Goal: Transaction & Acquisition: Subscribe to service/newsletter

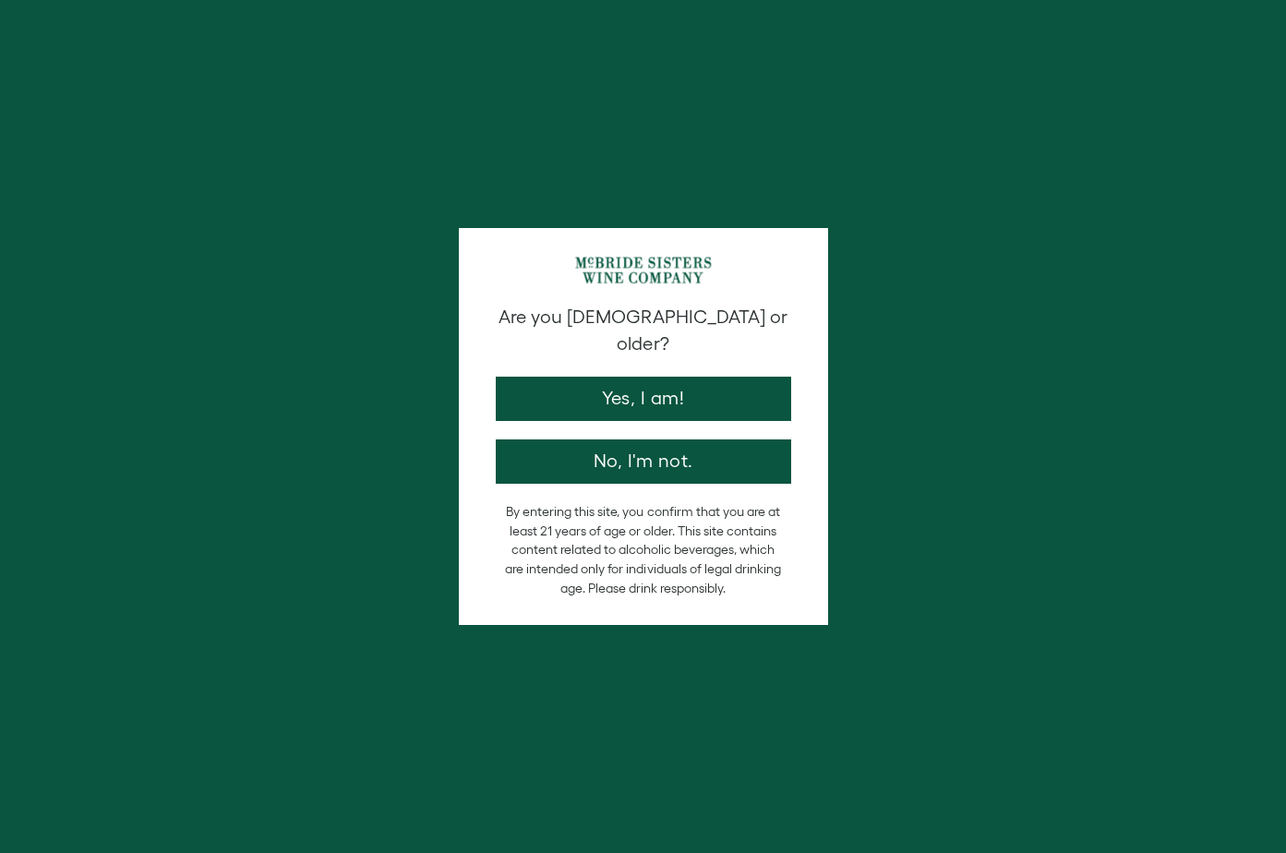
drag, startPoint x: 0, startPoint y: 0, endPoint x: 636, endPoint y: 363, distance: 732.4
click at [636, 377] on button "Yes, I am!" at bounding box center [643, 399] width 295 height 44
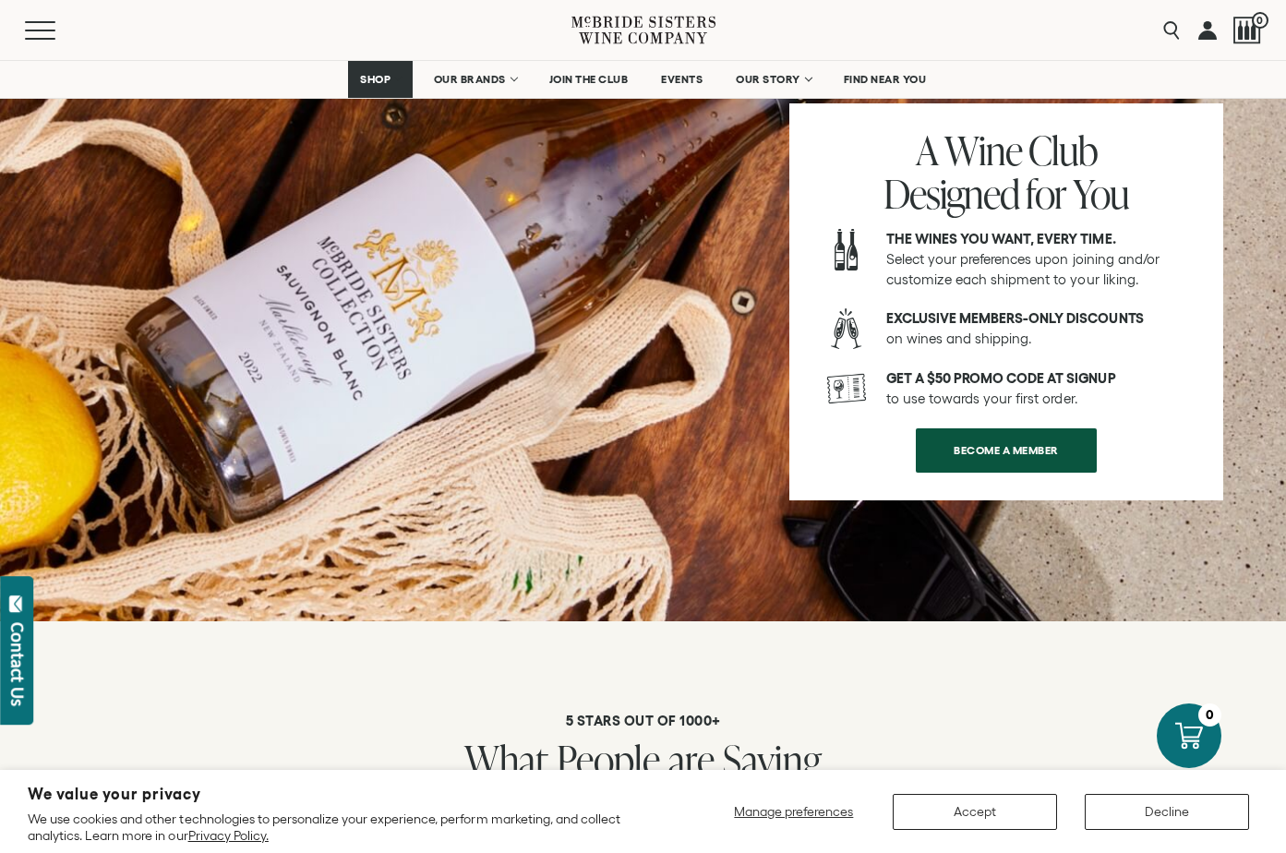
scroll to position [2582, 0]
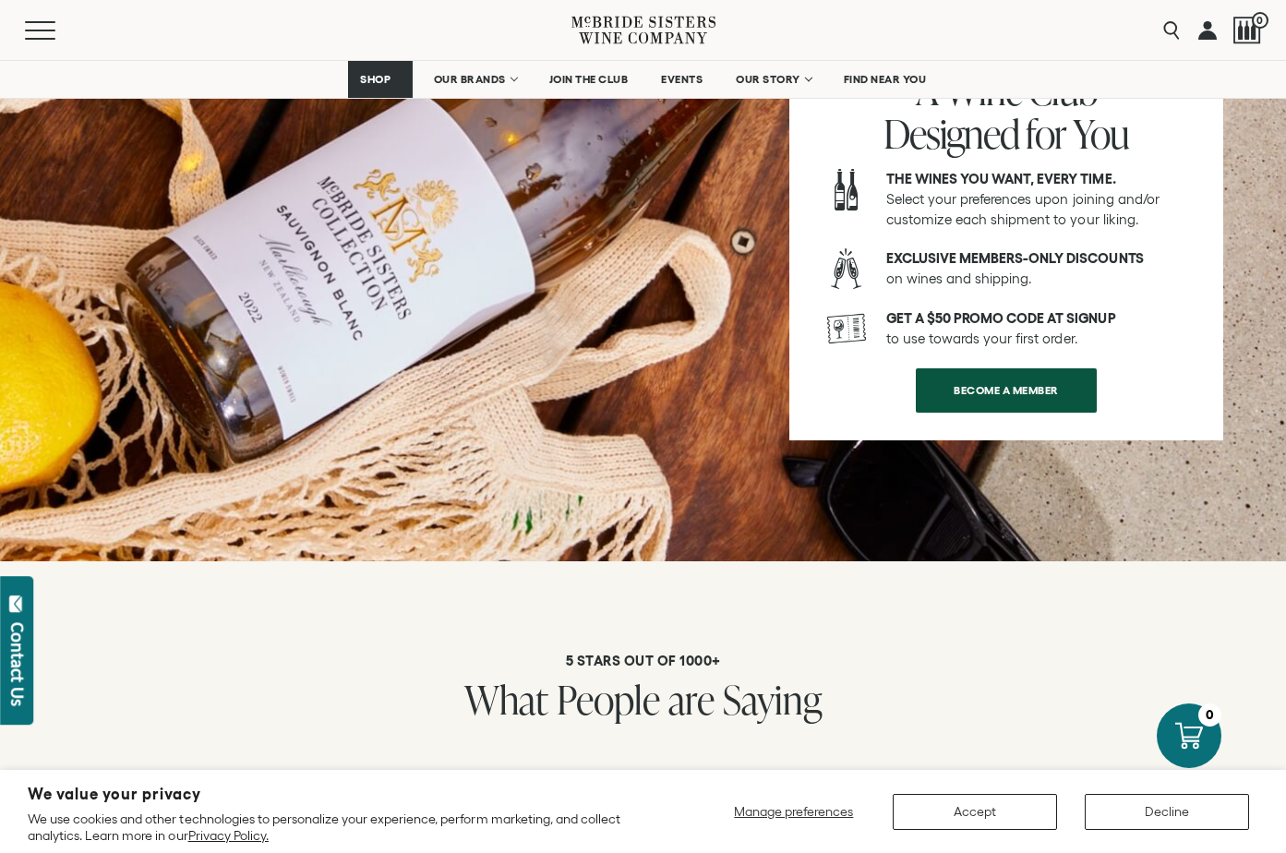
click at [968, 368] on link "BECOME A MEMBER" at bounding box center [1006, 390] width 181 height 44
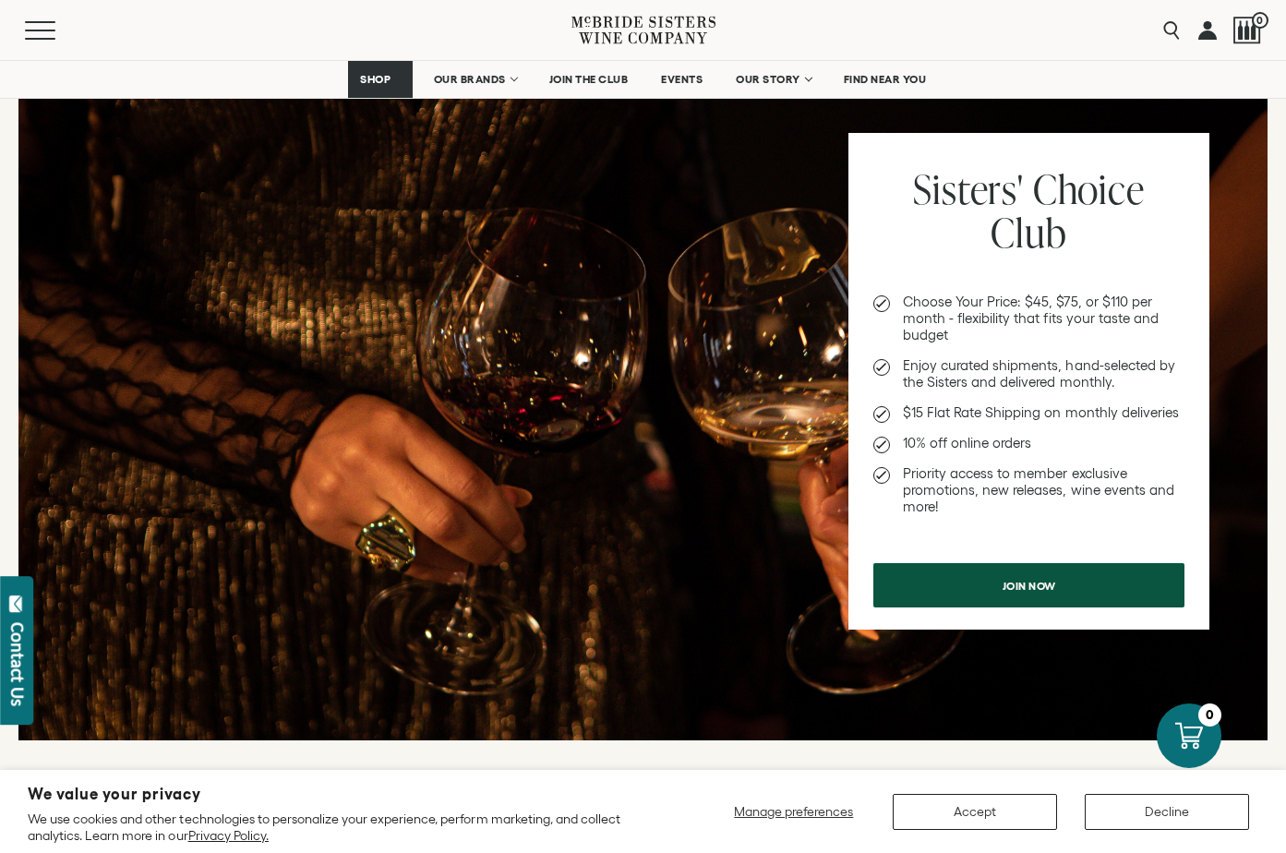
scroll to position [436, 0]
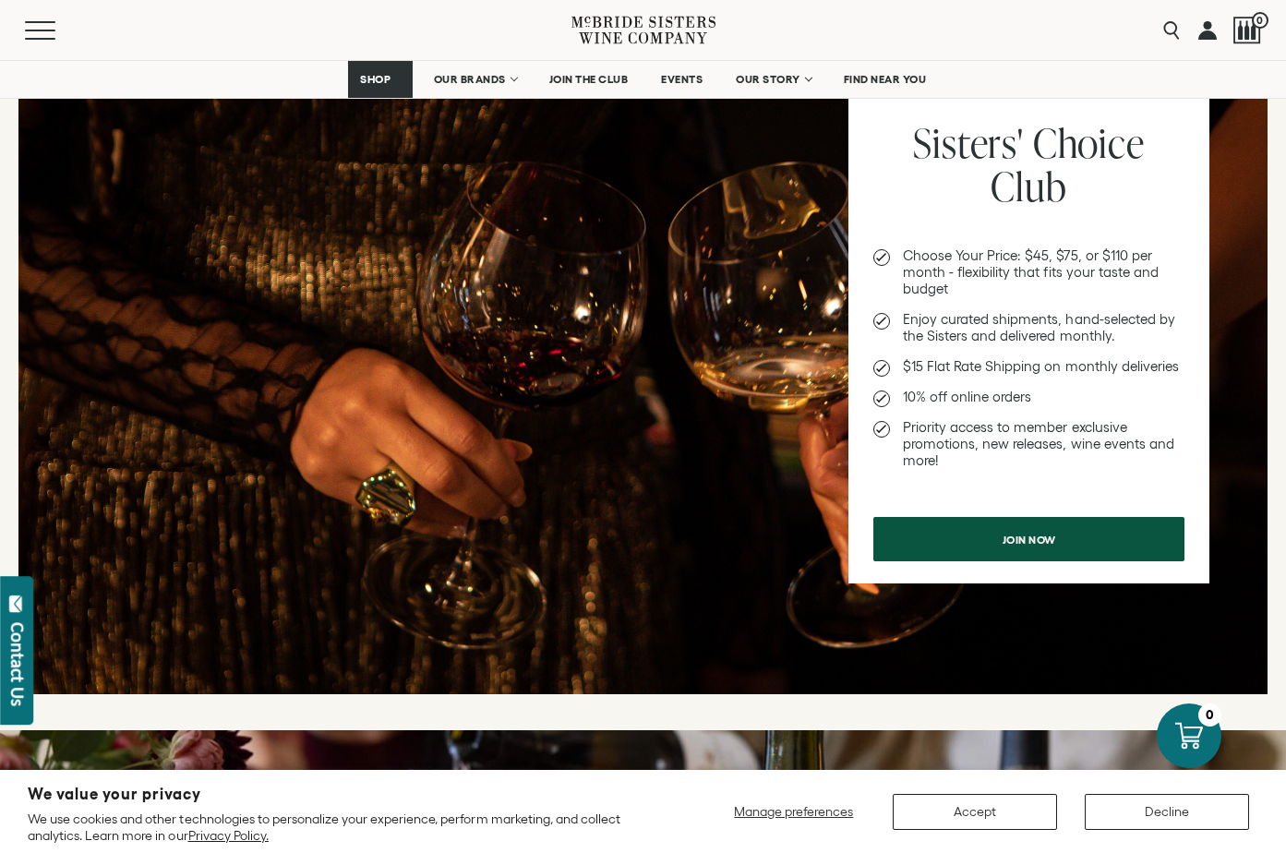
click at [1008, 535] on span "Join now" at bounding box center [1029, 540] width 118 height 36
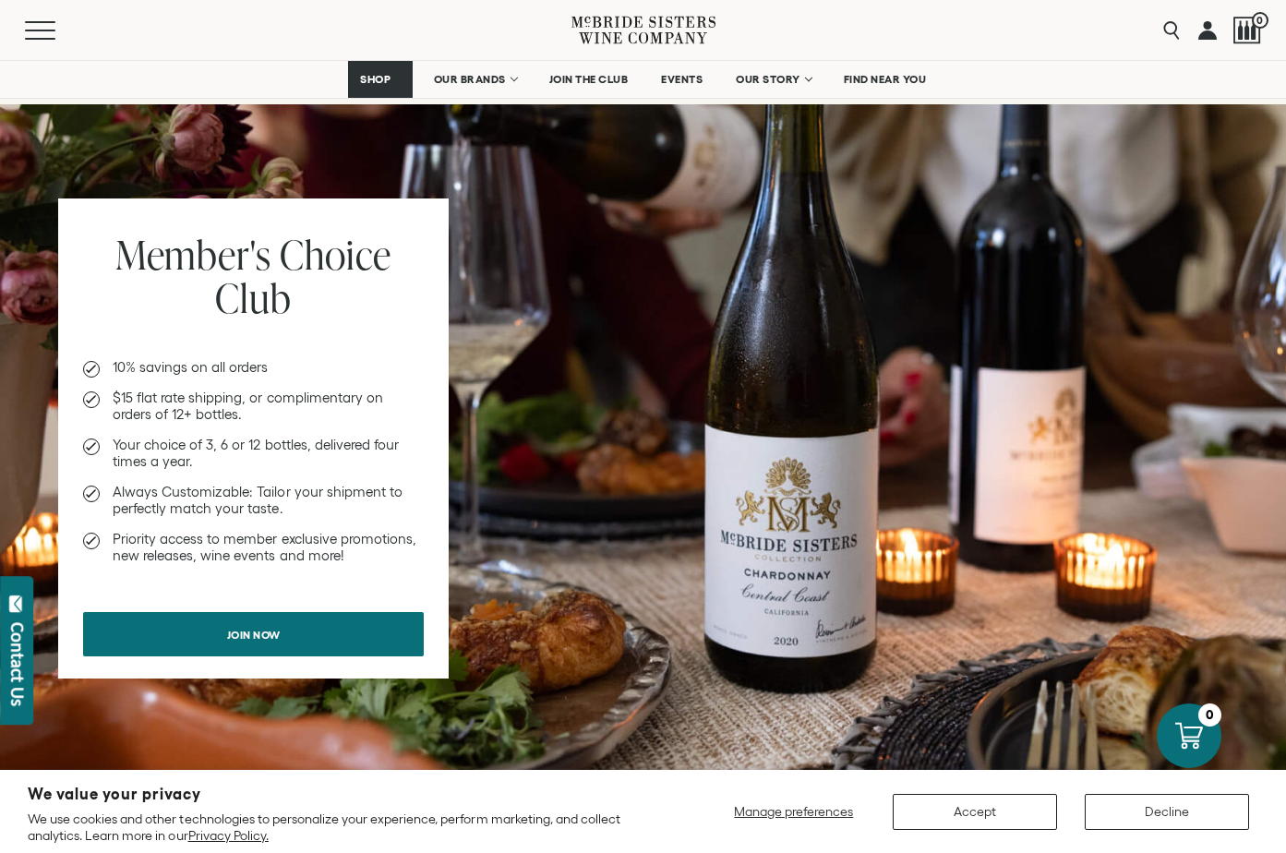
scroll to position [1064, 0]
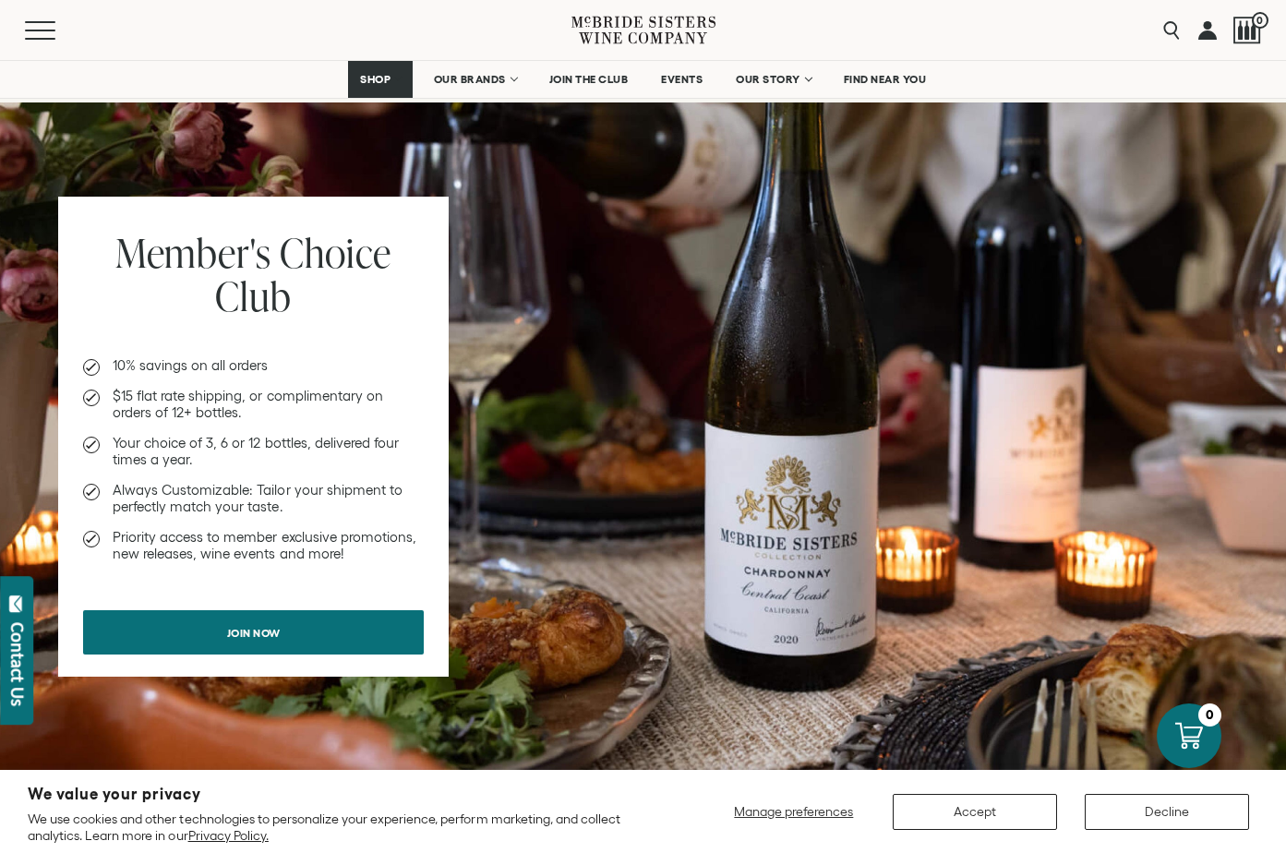
click at [250, 632] on span "Join now" at bounding box center [254, 633] width 118 height 36
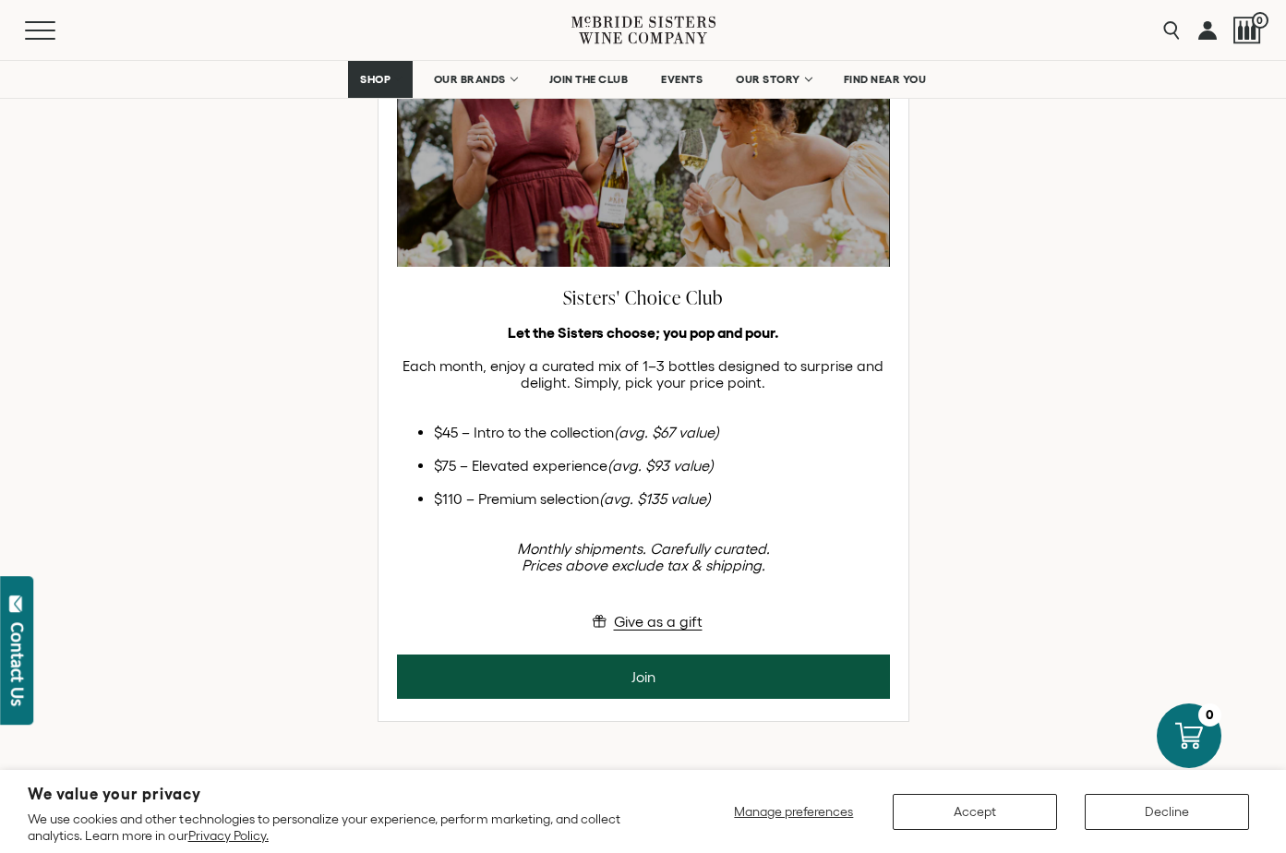
scroll to position [272, 0]
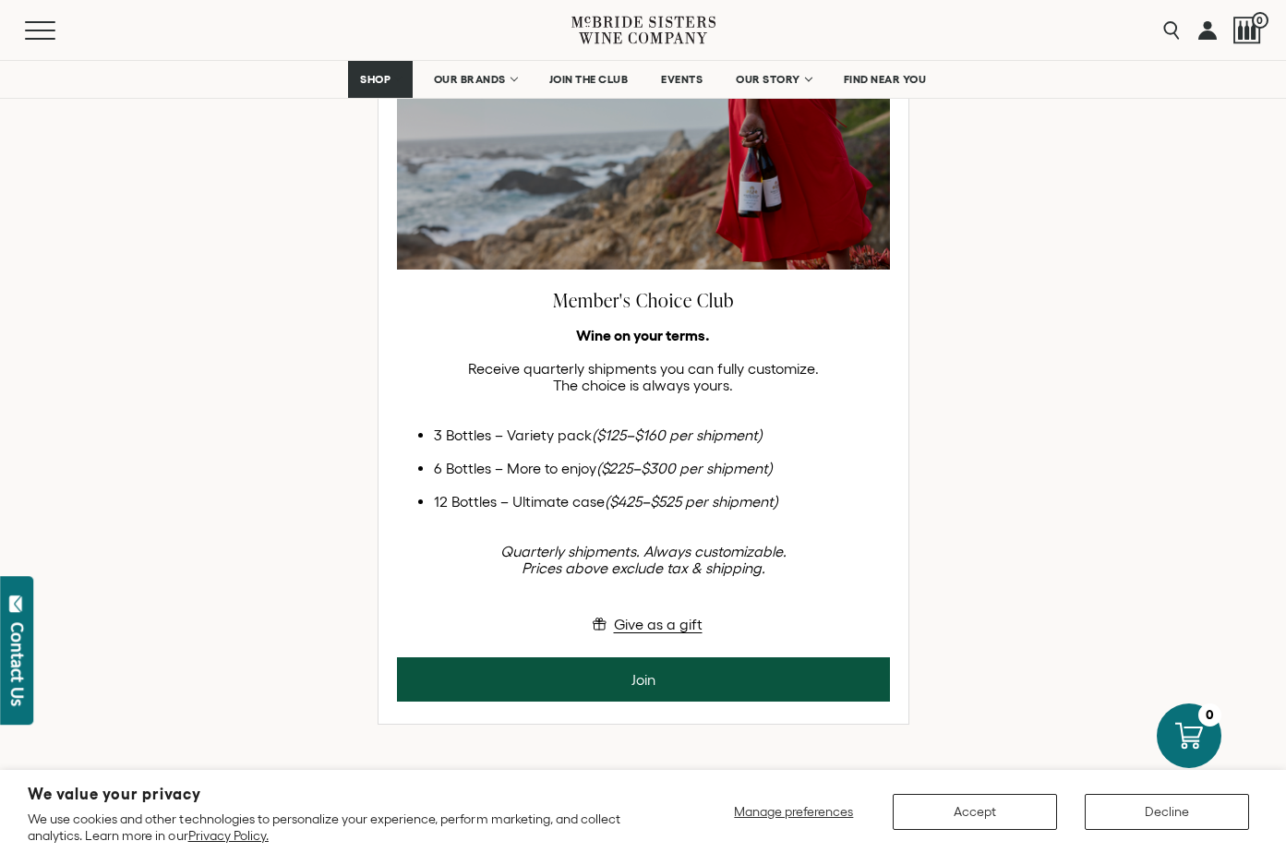
scroll to position [573, 0]
